Goal: Task Accomplishment & Management: Use online tool/utility

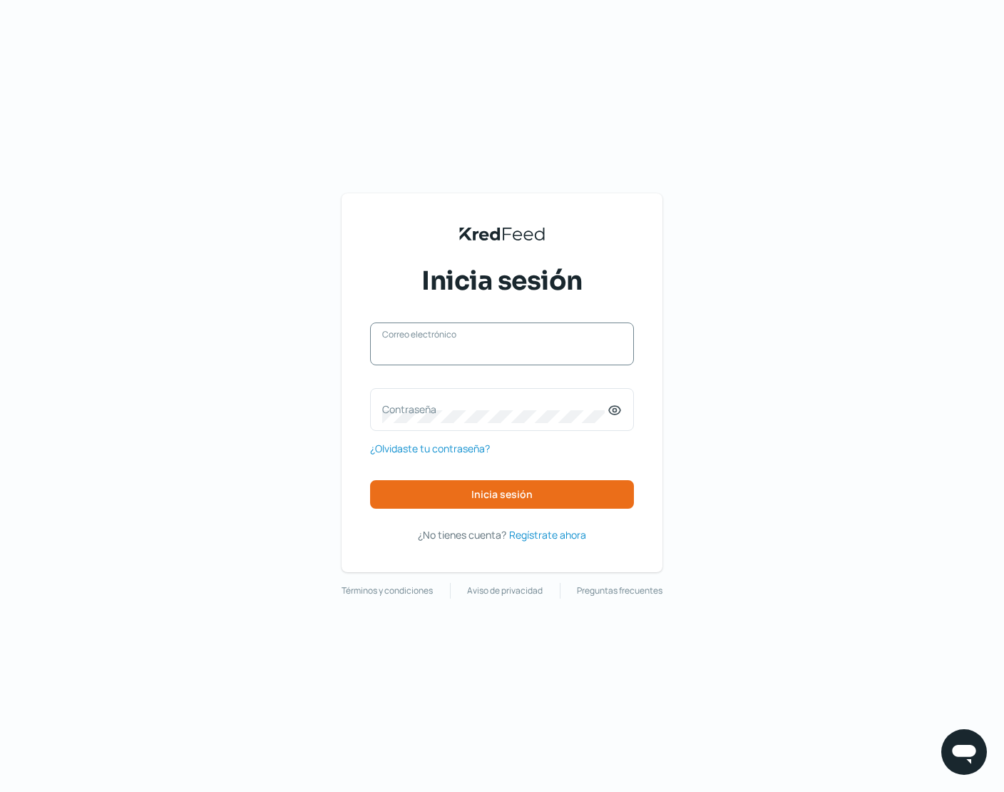
type input "[PERSON_NAME][EMAIL_ADDRESS][DOMAIN_NAME]"
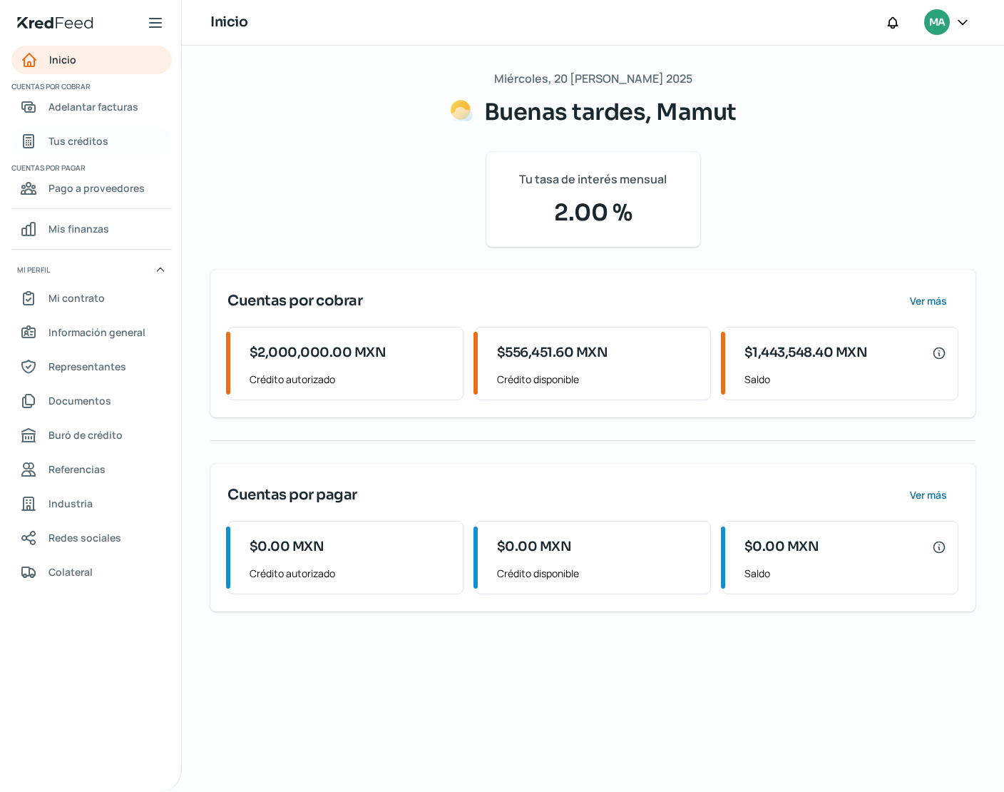
click at [93, 146] on span "Tus créditos" at bounding box center [79, 141] width 60 height 18
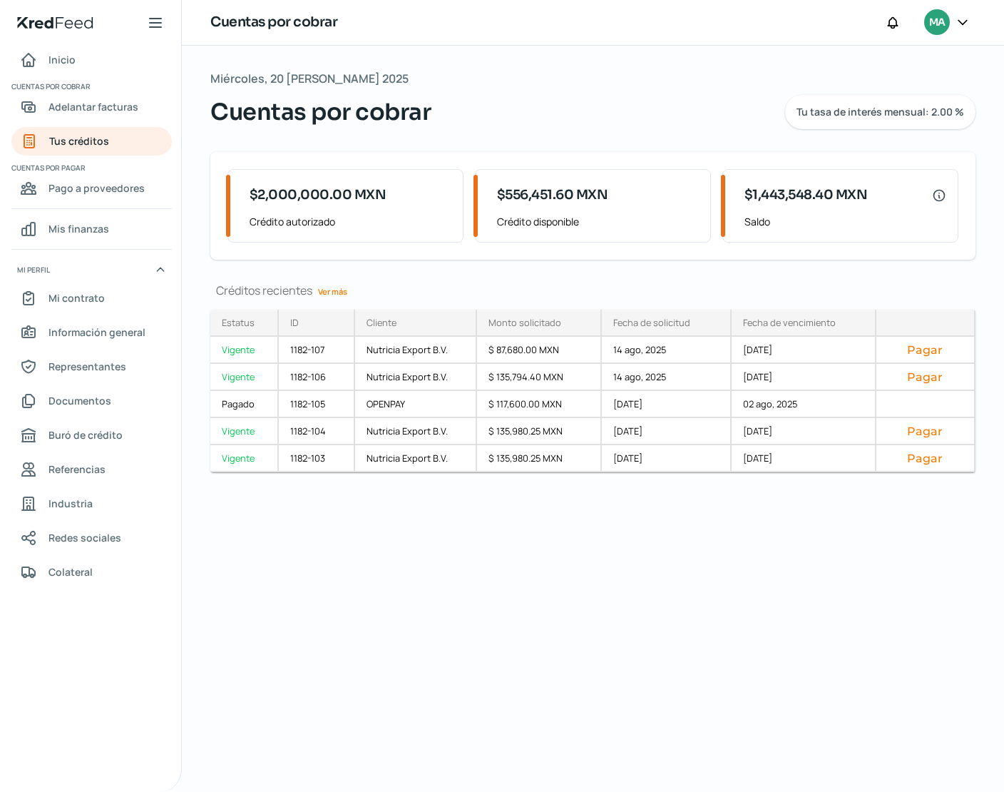
click at [337, 287] on link "Ver más" at bounding box center [332, 291] width 41 height 22
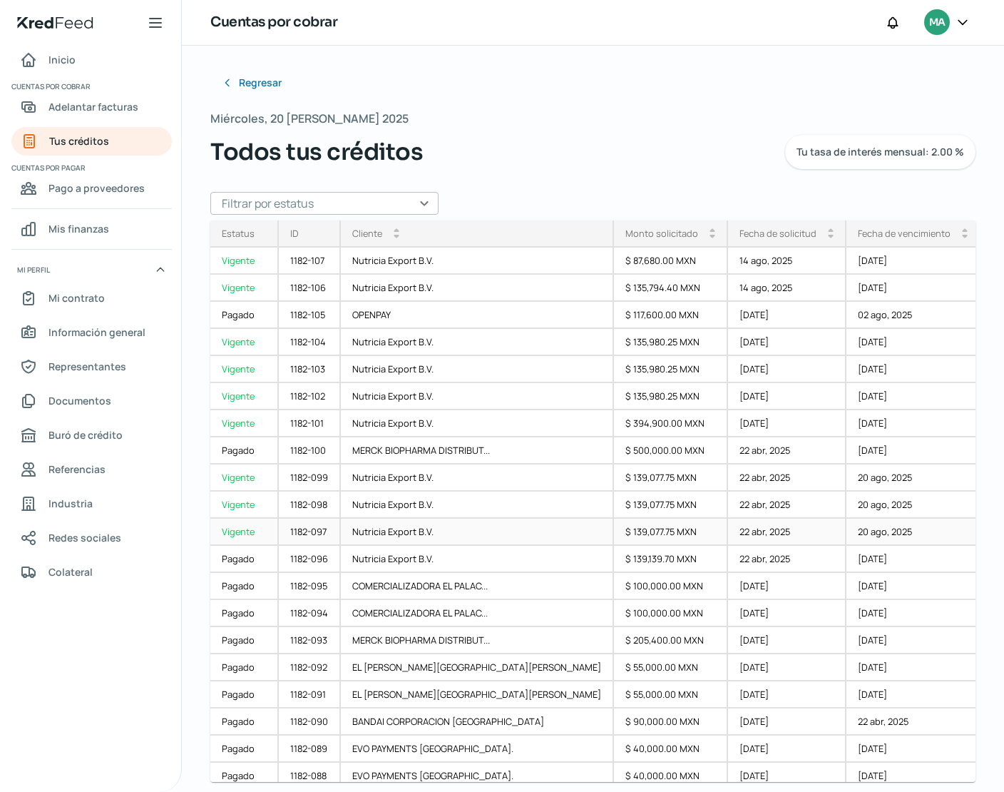
click at [992, 532] on button "Pagar" at bounding box center [1021, 531] width 58 height 14
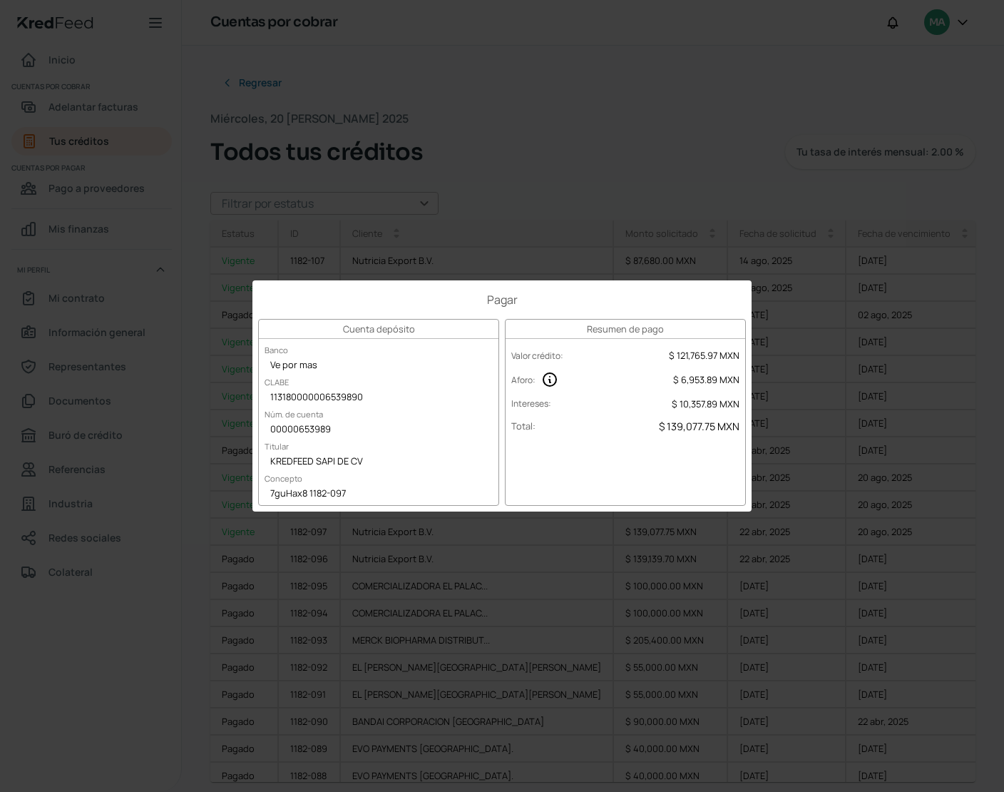
click at [307, 495] on div "7guHax8 1182-097" at bounding box center [379, 494] width 240 height 21
